Goal: Information Seeking & Learning: Learn about a topic

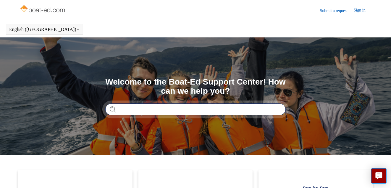
click at [122, 108] on input "Search" at bounding box center [195, 110] width 180 height 12
type input "**********"
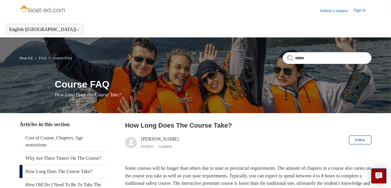
scroll to position [39, 0]
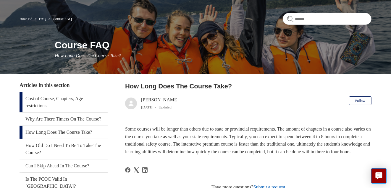
click at [75, 97] on link "Cost of Course, Chapters, Age restrictions" at bounding box center [63, 102] width 88 height 20
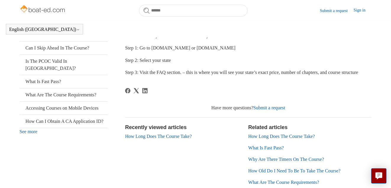
scroll to position [181, 0]
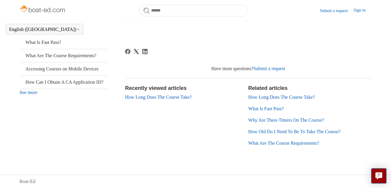
click at [269, 111] on link "What Is Fast Pass?" at bounding box center [265, 108] width 35 height 5
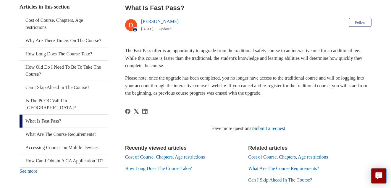
scroll to position [141, 0]
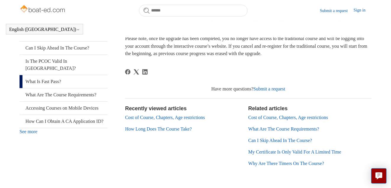
click at [266, 139] on link "Can I Skip Ahead In The Course?" at bounding box center [280, 140] width 64 height 5
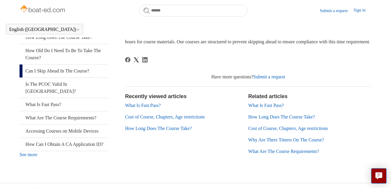
scroll to position [131, 0]
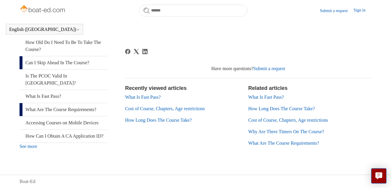
click at [99, 103] on link "What Are The Course Requirements?" at bounding box center [63, 109] width 88 height 13
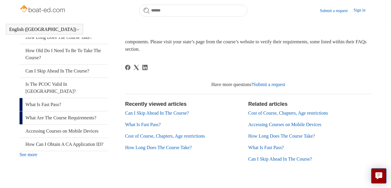
scroll to position [134, 0]
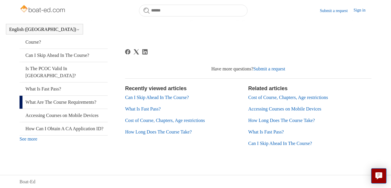
click at [26, 142] on link "See more" at bounding box center [28, 139] width 18 height 5
drag, startPoint x: 191, startPoint y: 38, endPoint x: 332, endPoint y: 41, distance: 140.9
click at [332, 41] on article "What Are The Course Requirements? Deborah Fagan 1 year ago Updated Follow Not y…" at bounding box center [248, 64] width 246 height 187
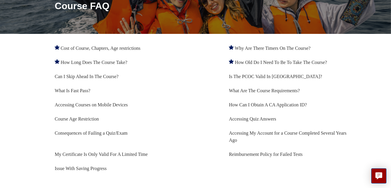
scroll to position [97, 0]
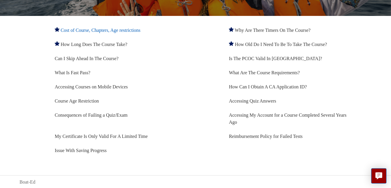
click at [131, 29] on link "Cost of Course, Chapters, Age restrictions" at bounding box center [101, 30] width 80 height 5
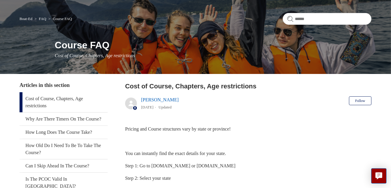
scroll to position [79, 0]
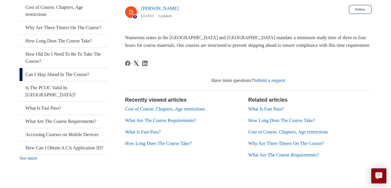
scroll to position [52, 0]
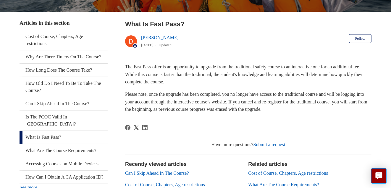
scroll to position [62, 0]
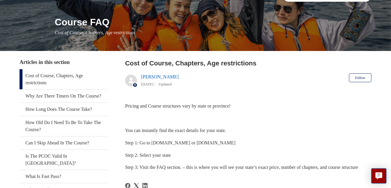
scroll to position [23, 0]
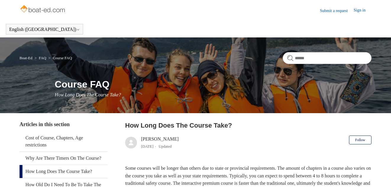
scroll to position [39, 0]
